Goal: Task Accomplishment & Management: Manage account settings

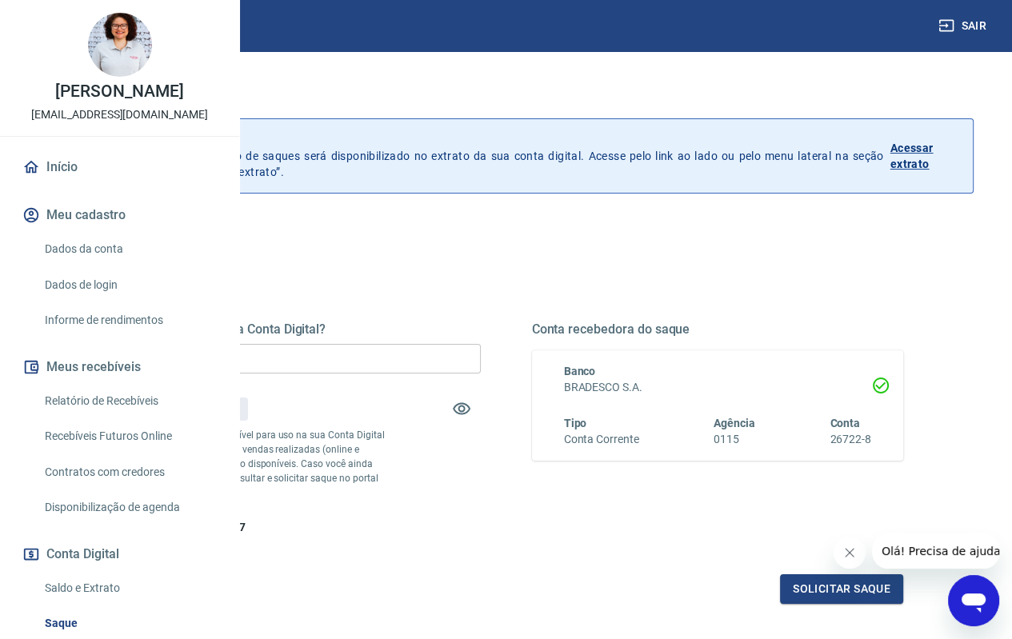
click at [92, 266] on link "Dados da conta" at bounding box center [129, 249] width 182 height 33
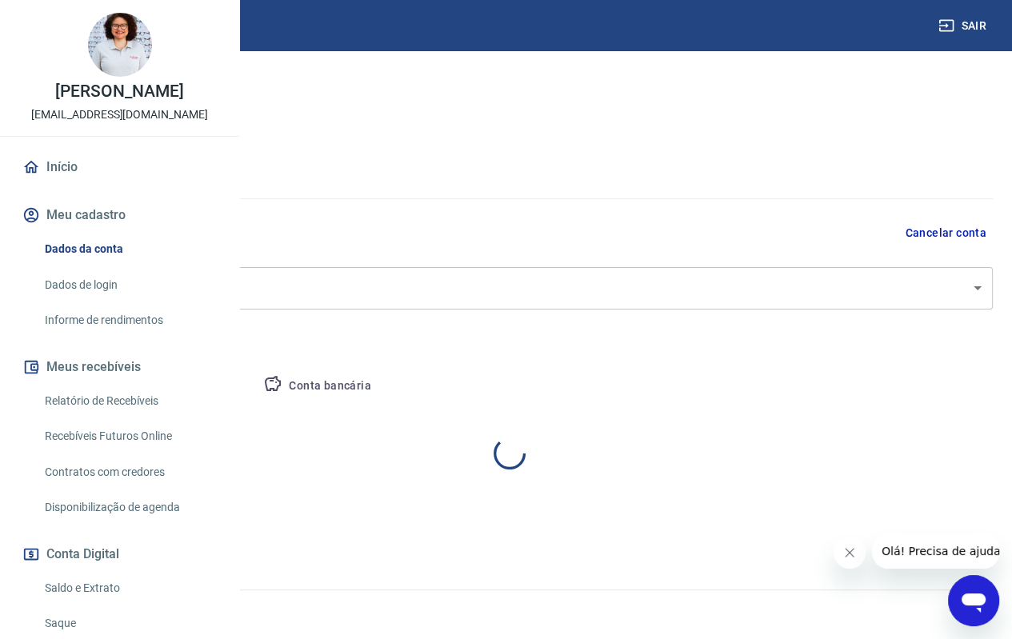
select select "SP"
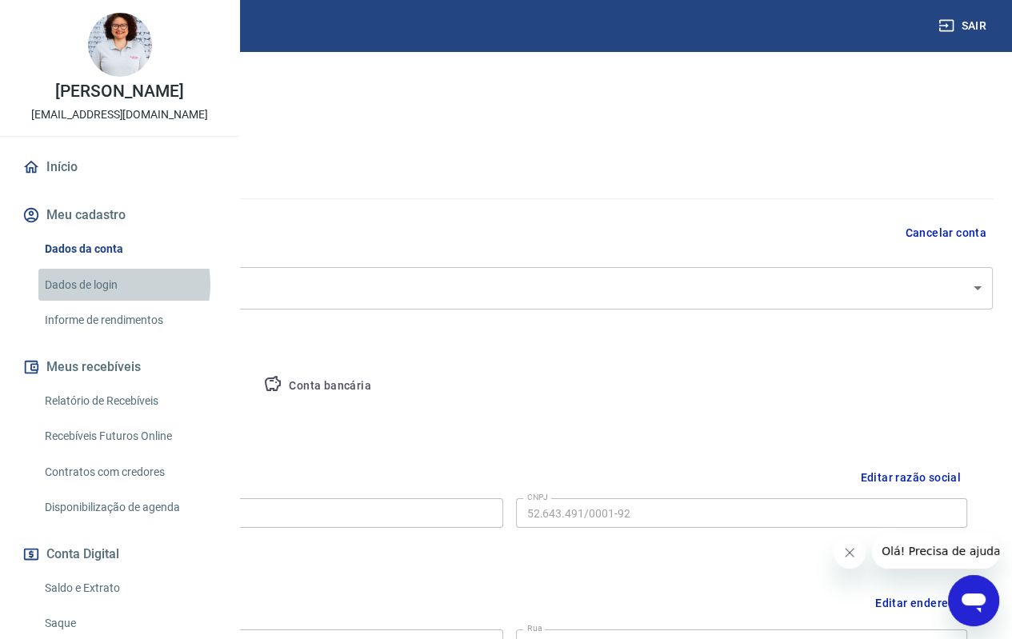
click at [108, 302] on link "Dados de login" at bounding box center [129, 285] width 182 height 33
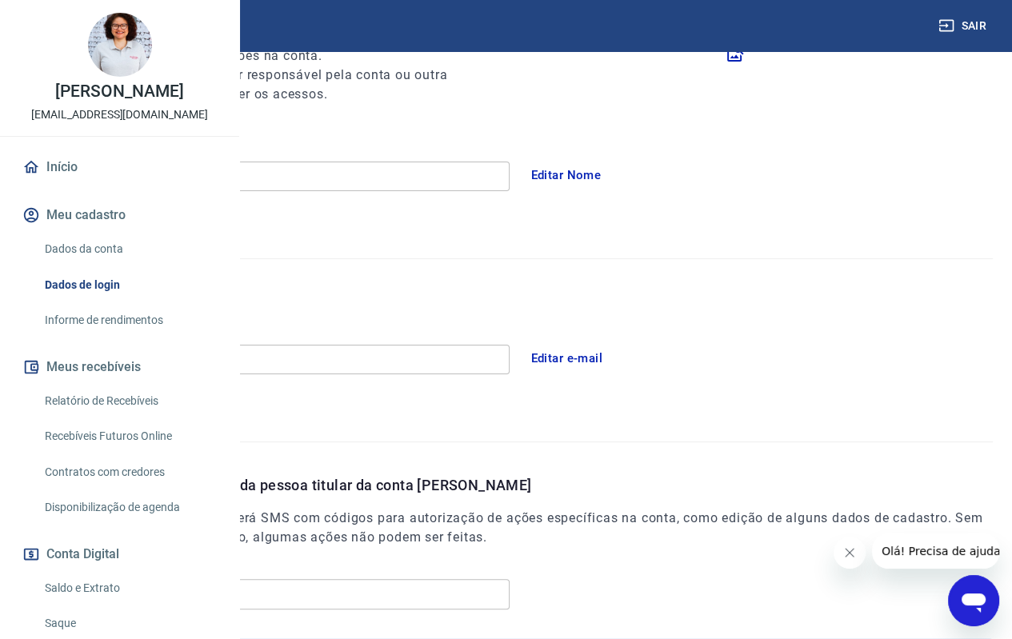
scroll to position [240, 0]
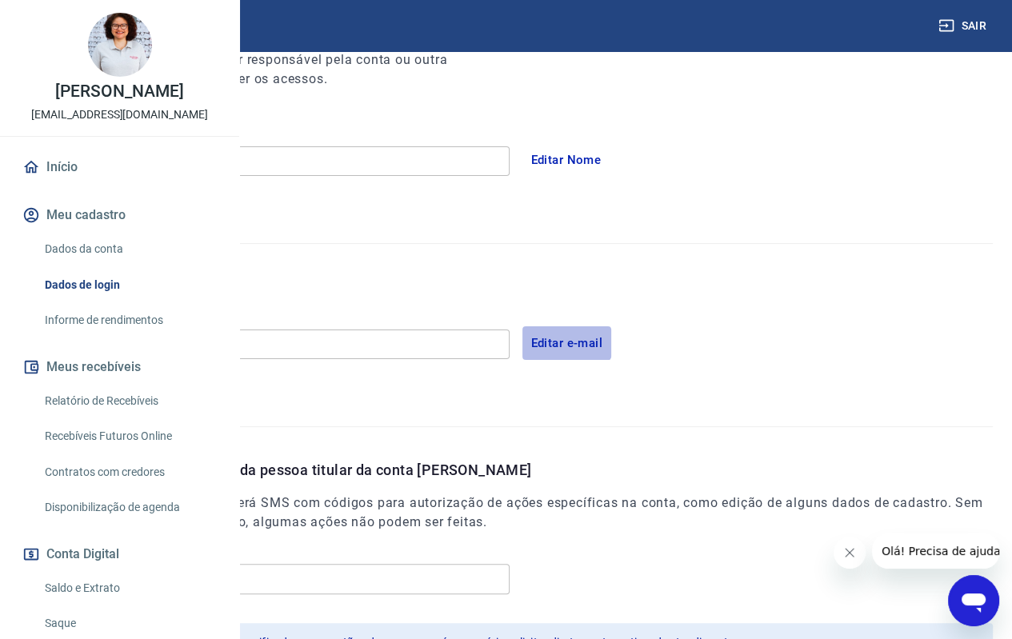
click at [612, 350] on button "Editar e-mail" at bounding box center [567, 343] width 90 height 34
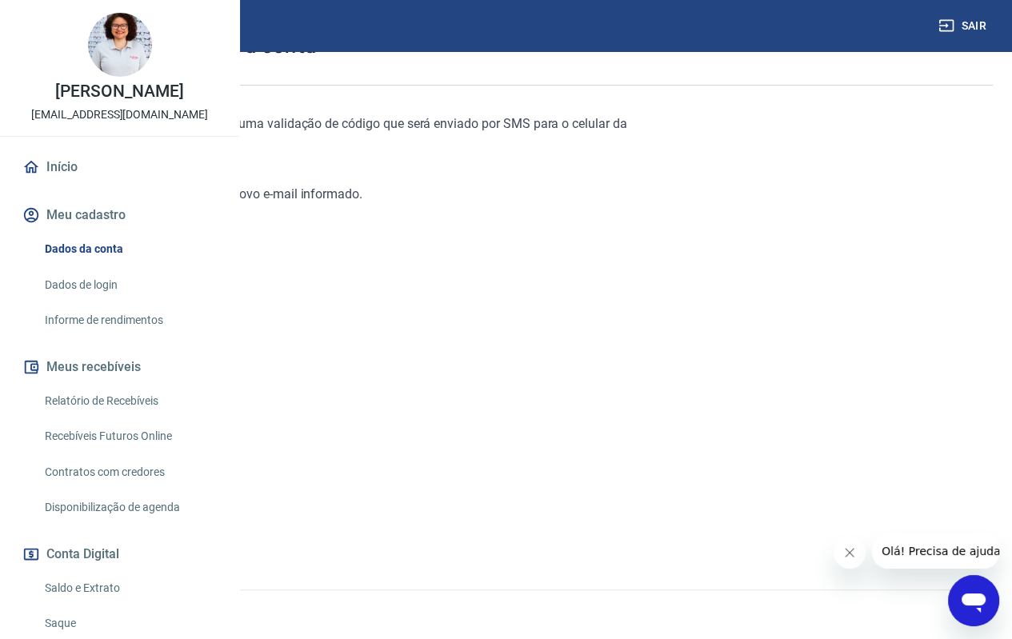
scroll to position [112, 0]
click at [108, 540] on link "Continuar" at bounding box center [63, 534] width 89 height 33
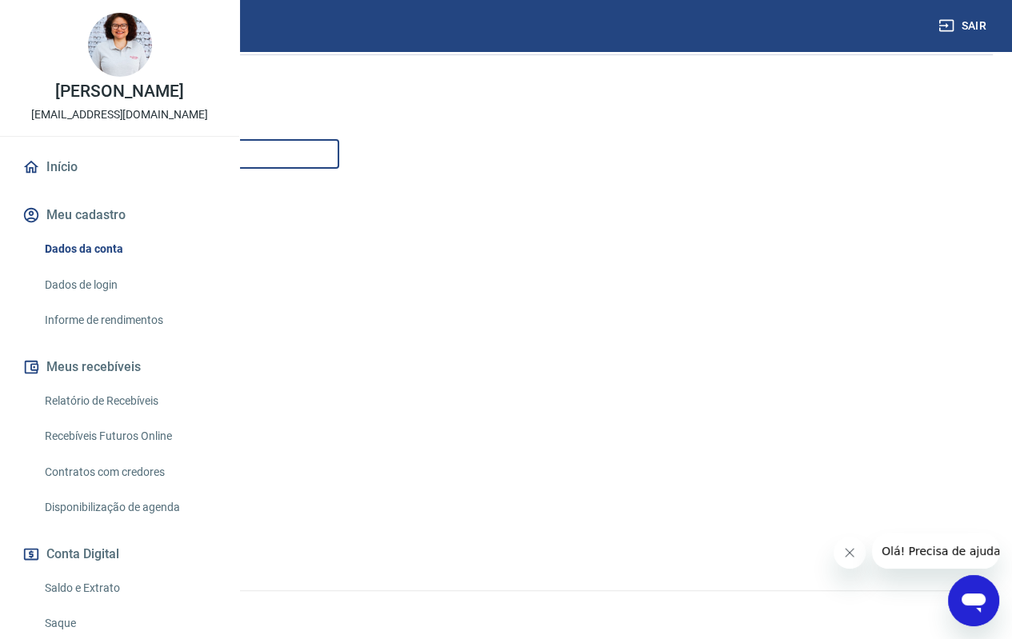
click at [339, 165] on input "E-mail" at bounding box center [179, 154] width 320 height 30
type input "[EMAIL_ADDRESS][DOMAIN_NAME]"
click at [108, 530] on button "Continuar" at bounding box center [63, 534] width 89 height 33
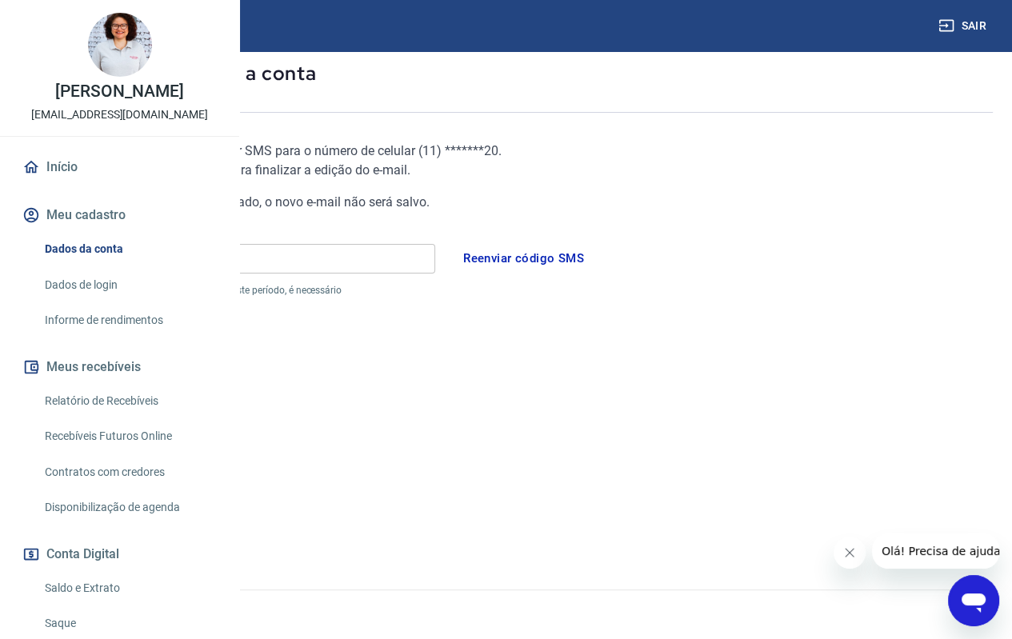
scroll to position [98, 0]
